Goal: Information Seeking & Learning: Understand process/instructions

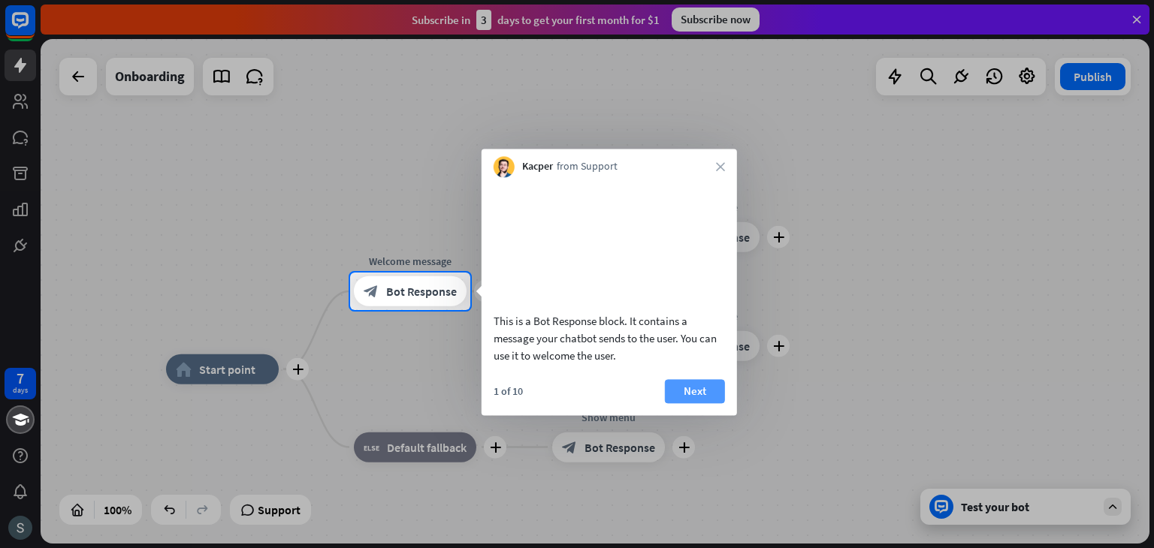
click at [682, 403] on button "Next" at bounding box center [695, 391] width 60 height 24
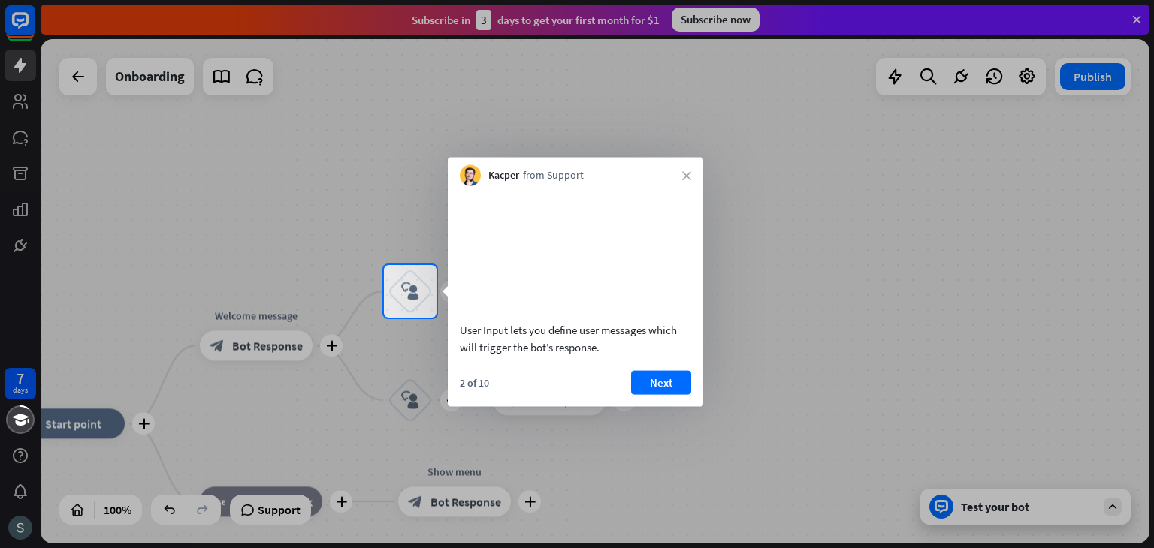
click at [670, 391] on button "Next" at bounding box center [661, 382] width 60 height 24
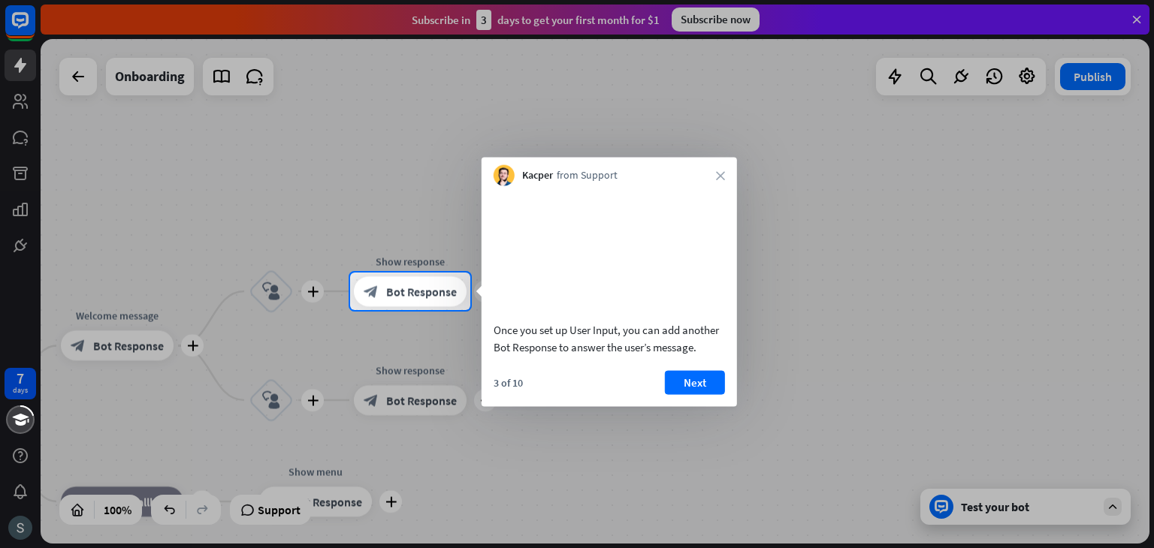
click at [670, 391] on button "Next" at bounding box center [695, 382] width 60 height 24
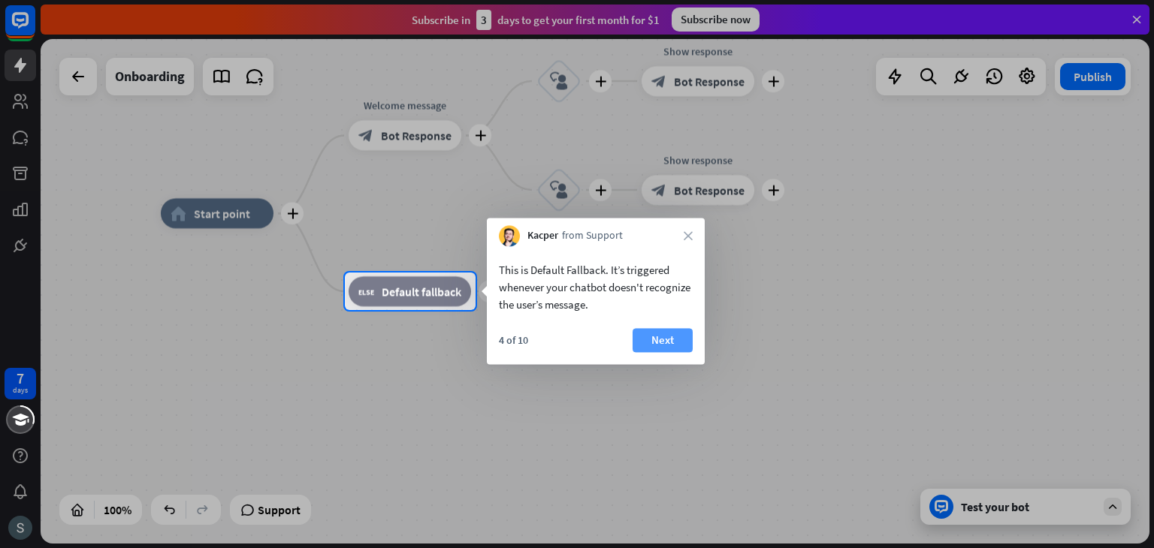
click at [663, 348] on button "Next" at bounding box center [662, 340] width 60 height 24
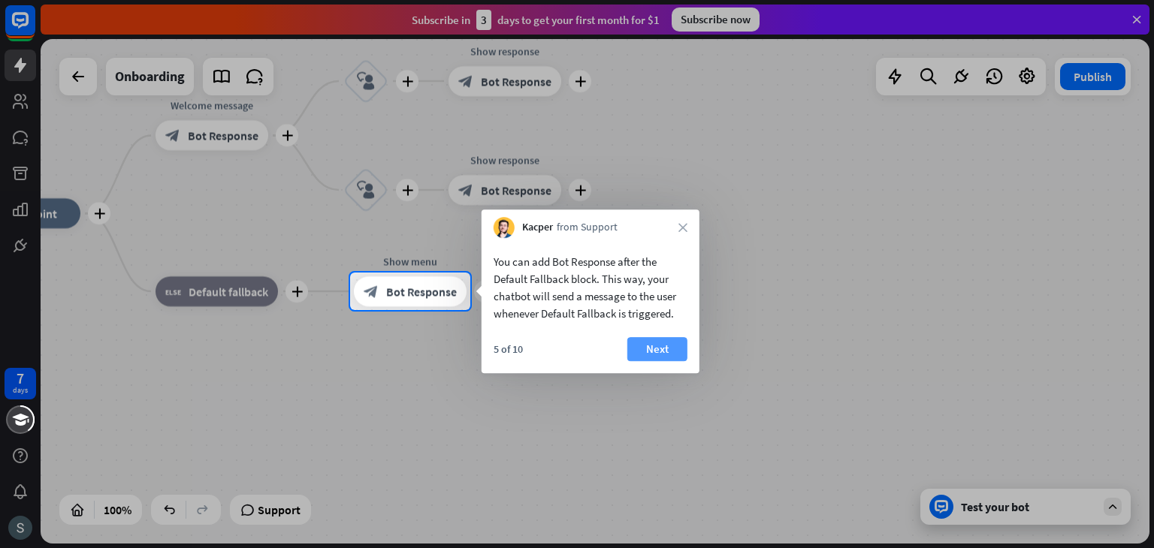
click at [658, 348] on button "Next" at bounding box center [657, 349] width 60 height 24
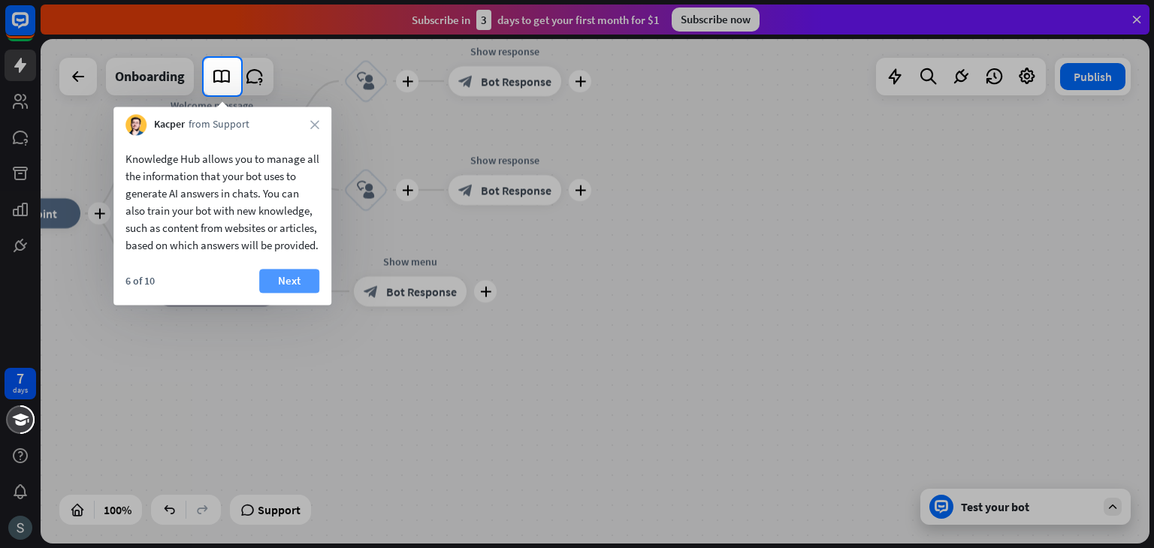
click at [291, 292] on button "Next" at bounding box center [289, 281] width 60 height 24
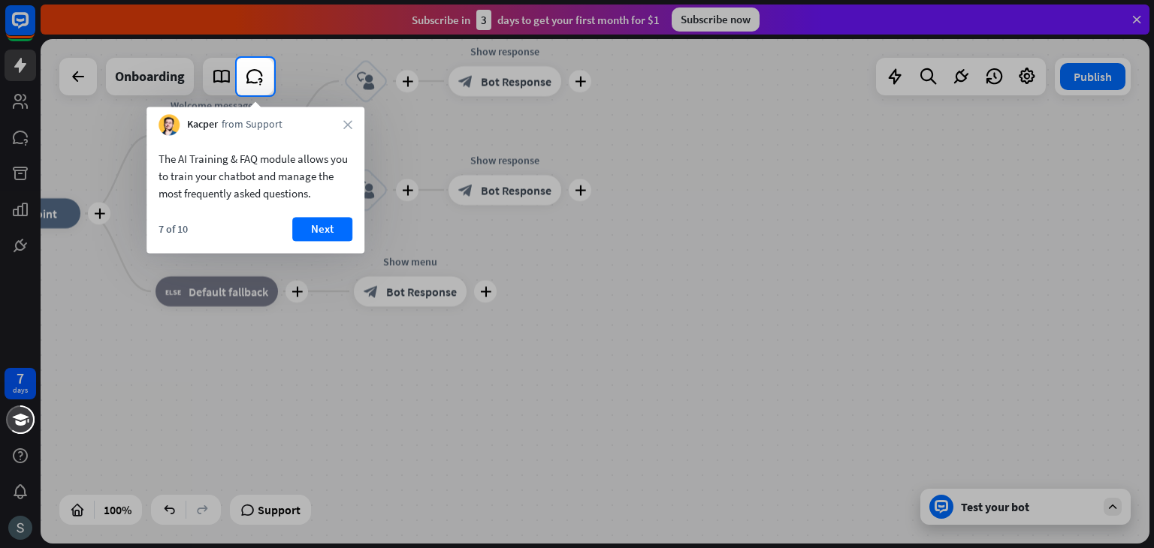
click at [328, 235] on button "Next" at bounding box center [322, 229] width 60 height 24
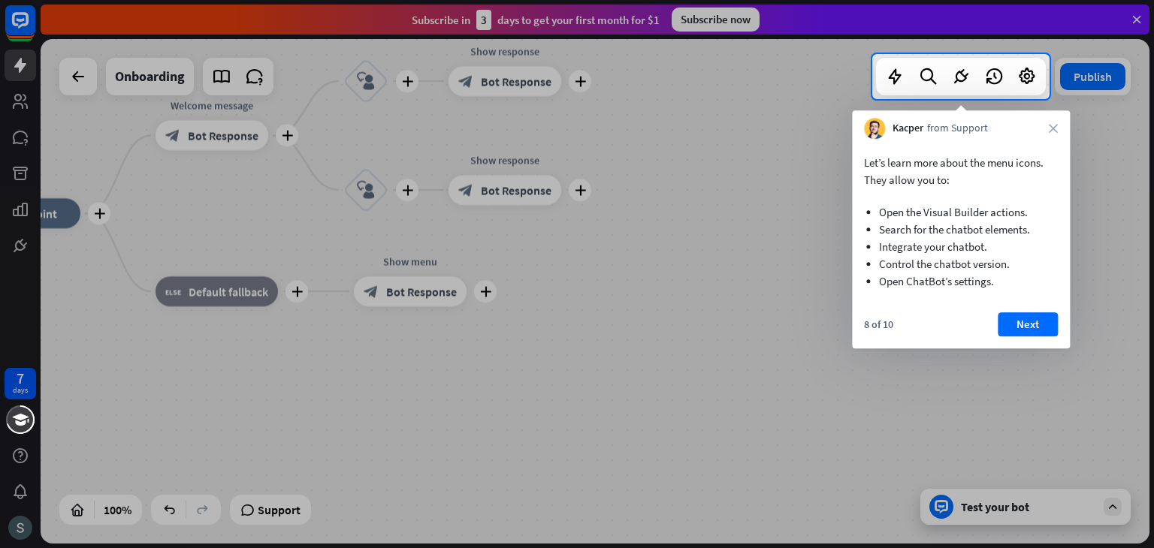
click at [997, 319] on div "8 of 10 Next" at bounding box center [961, 330] width 218 height 36
click at [1017, 319] on button "Next" at bounding box center [1028, 324] width 60 height 24
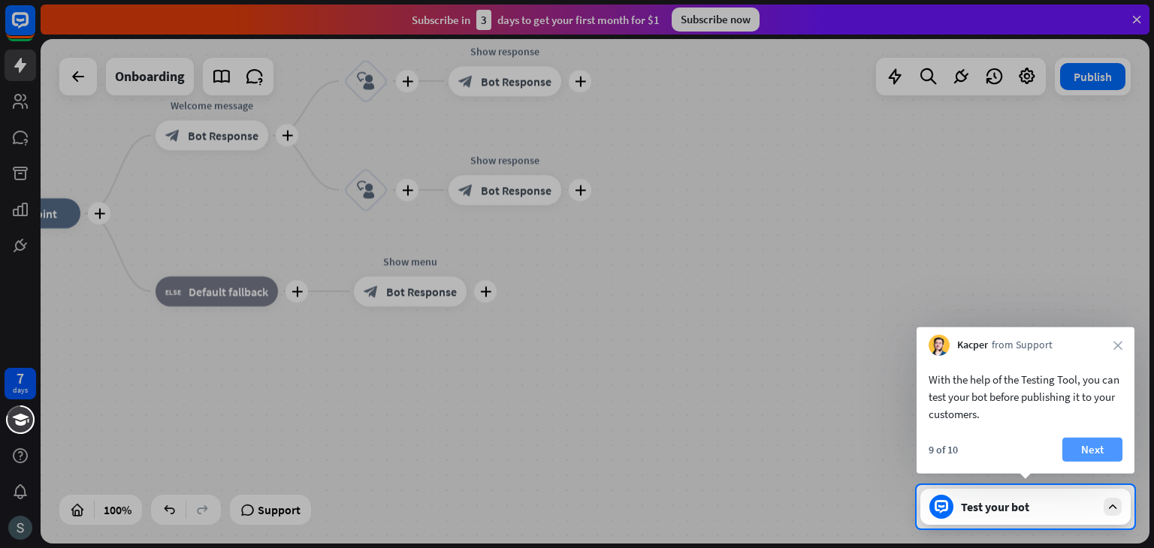
click at [1103, 440] on button "Next" at bounding box center [1092, 450] width 60 height 24
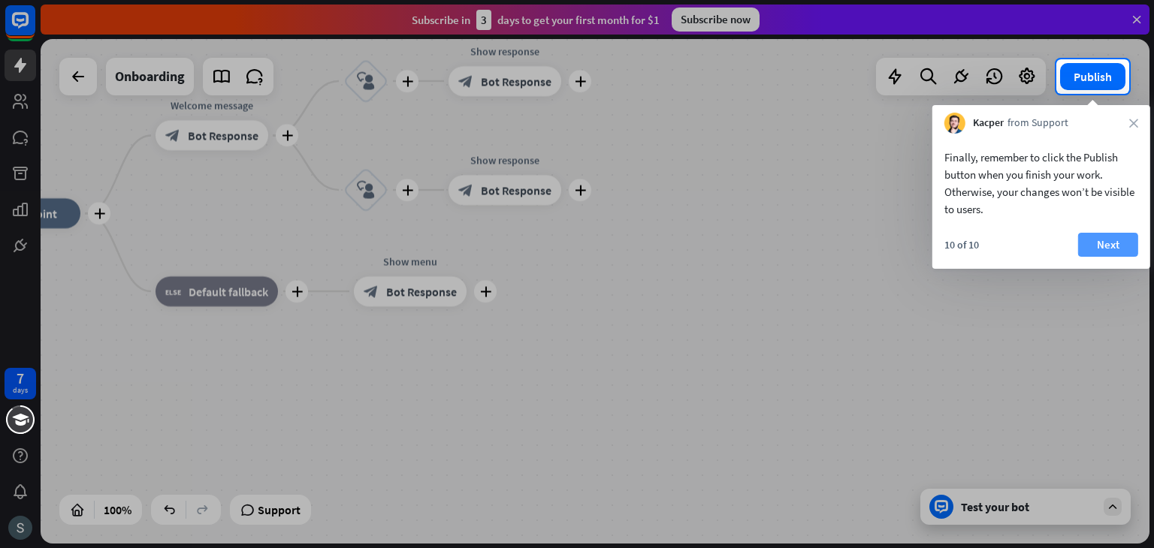
click at [1105, 241] on button "Next" at bounding box center [1108, 245] width 60 height 24
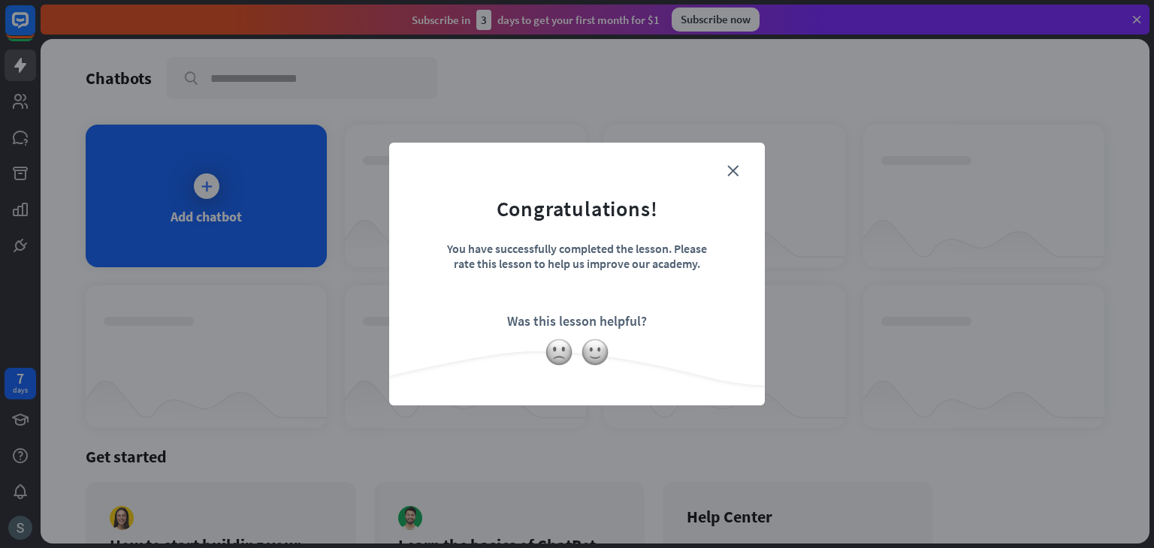
click at [678, 226] on form "Congratulations! You have successfully completed the lesson. Please rate this l…" at bounding box center [577, 251] width 338 height 180
click at [733, 171] on icon "close" at bounding box center [732, 170] width 11 height 11
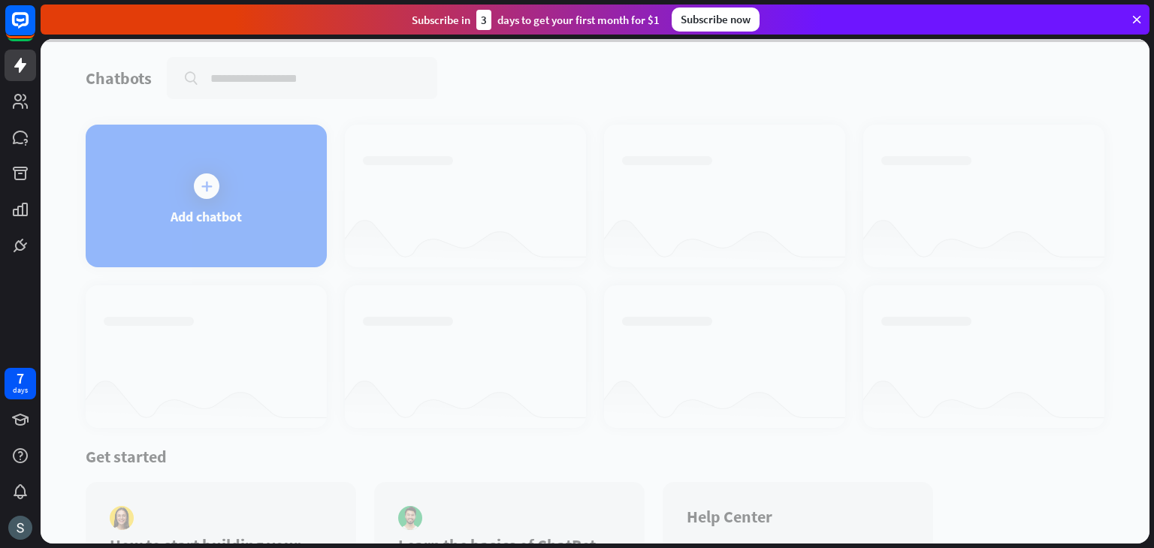
click at [306, 198] on div at bounding box center [595, 291] width 1109 height 505
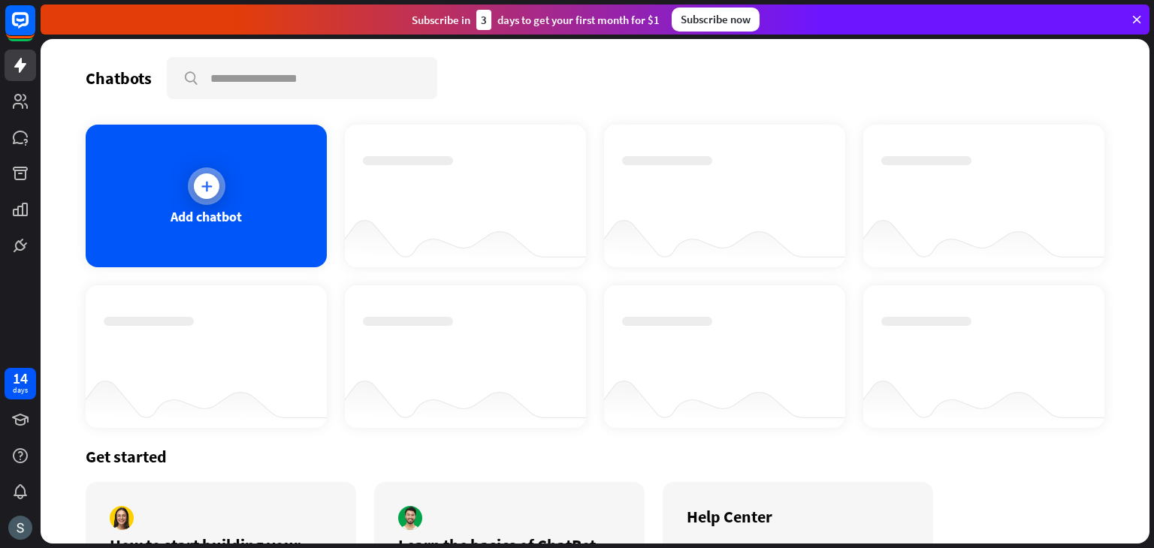
click at [277, 198] on div "Add chatbot" at bounding box center [206, 196] width 241 height 143
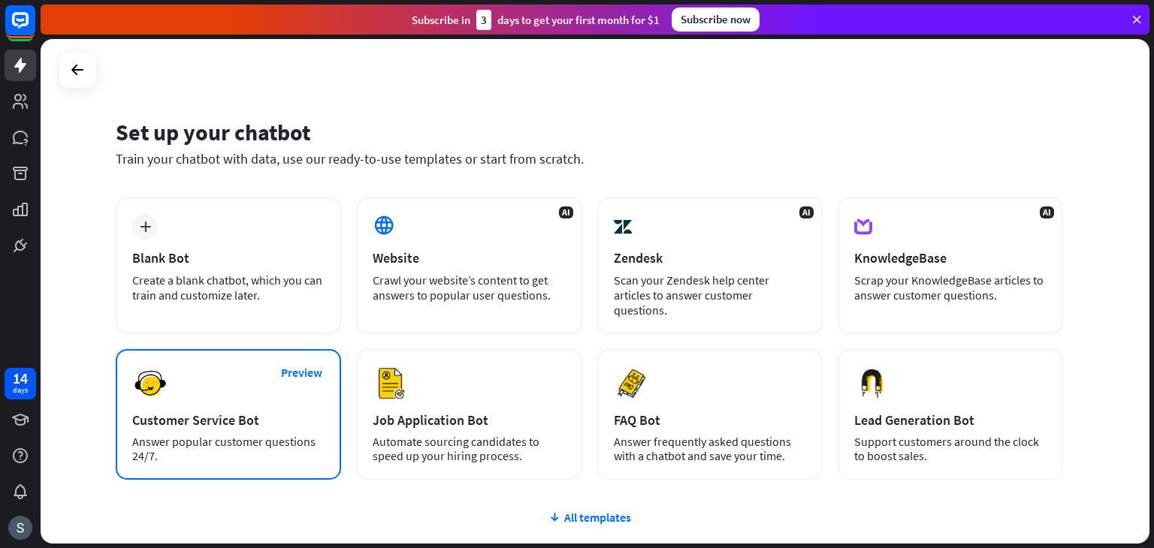
click at [201, 363] on div "Preview Customer Service Bot Answer popular customer questions 24/7." at bounding box center [228, 414] width 225 height 131
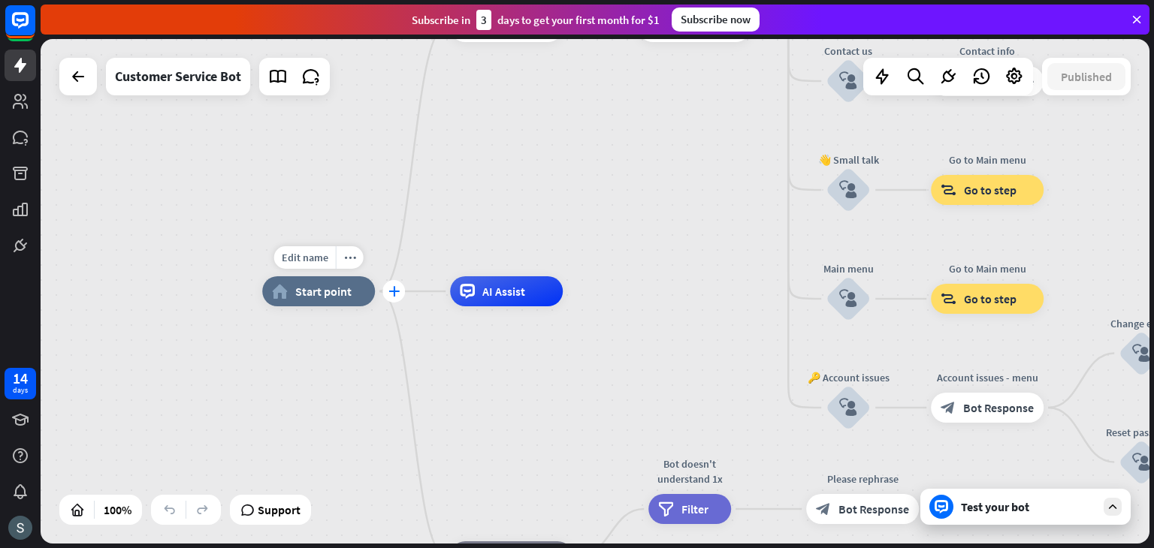
click at [399, 297] on div "plus" at bounding box center [393, 291] width 23 height 23
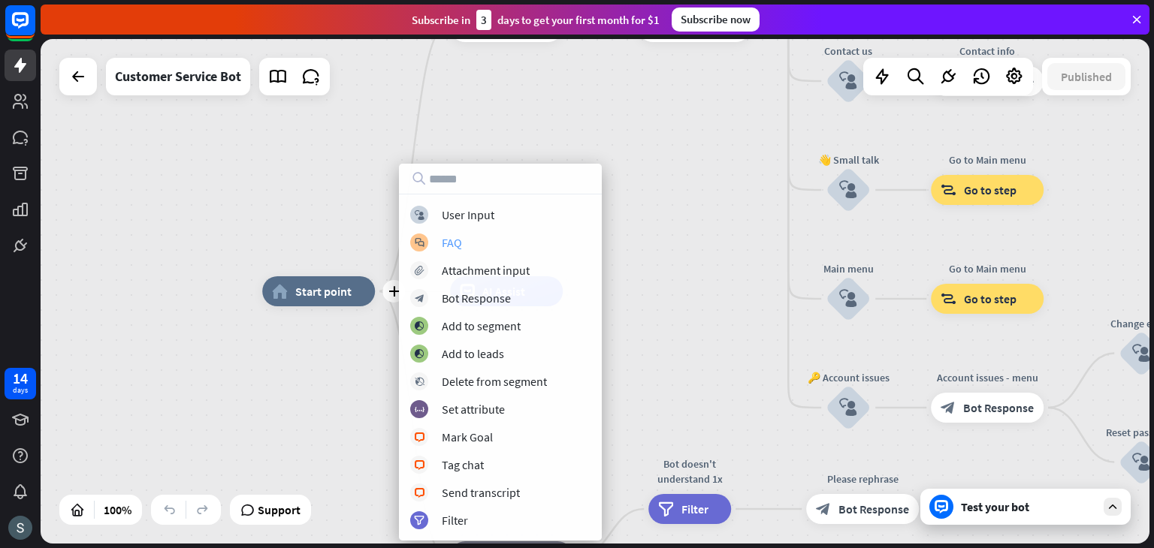
click at [444, 246] on div "FAQ" at bounding box center [452, 242] width 20 height 15
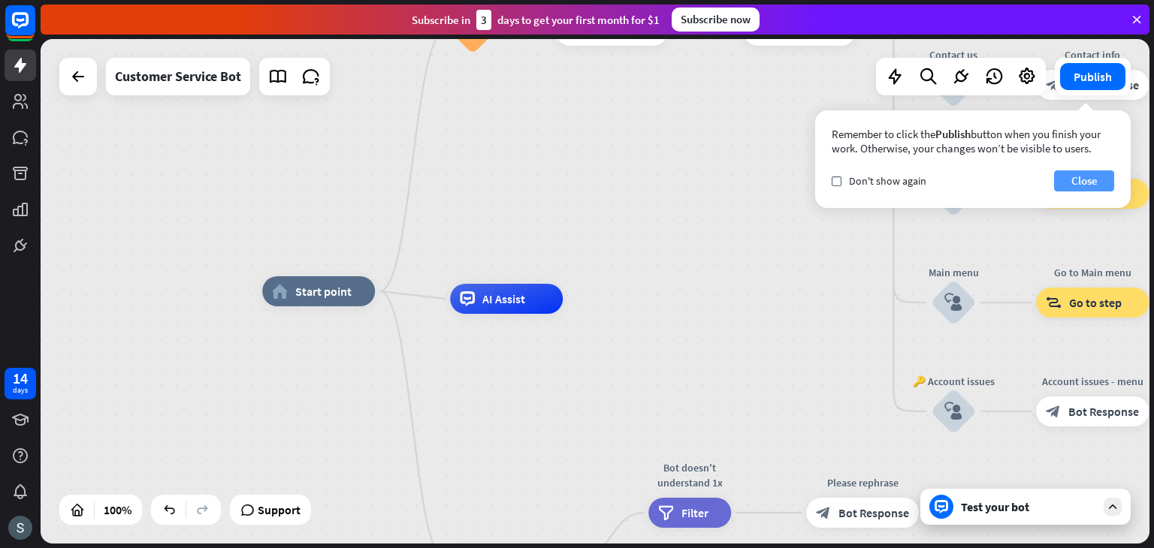
drag, startPoint x: 1073, startPoint y: 193, endPoint x: 1067, endPoint y: 174, distance: 20.4
click at [1067, 174] on button "Close" at bounding box center [1084, 181] width 60 height 21
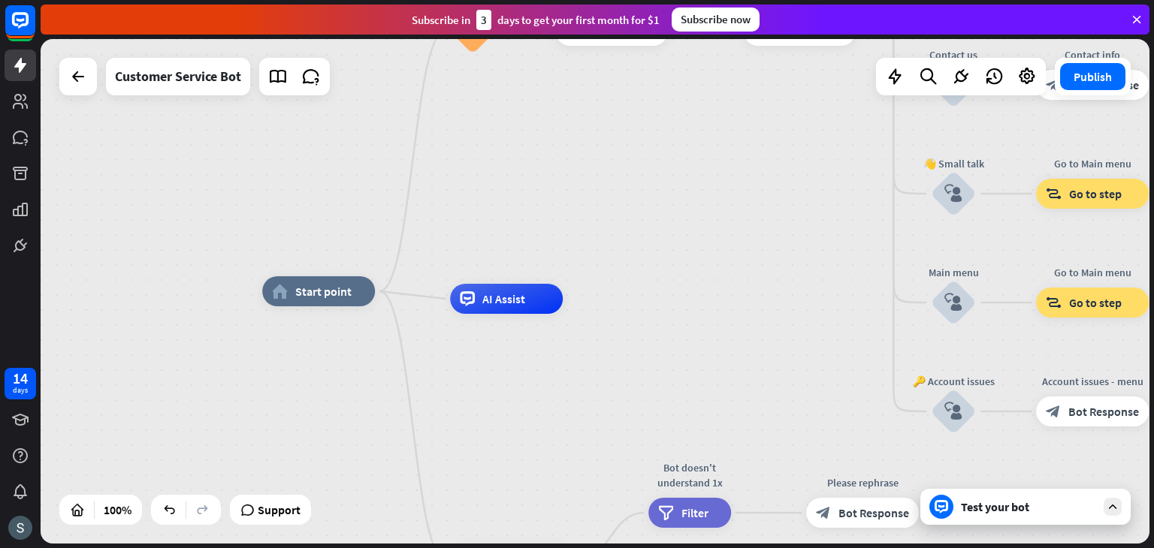
click at [1067, 179] on div "Go to Main menu block_goto Go to step" at bounding box center [1092, 194] width 113 height 30
